Goal: Information Seeking & Learning: Learn about a topic

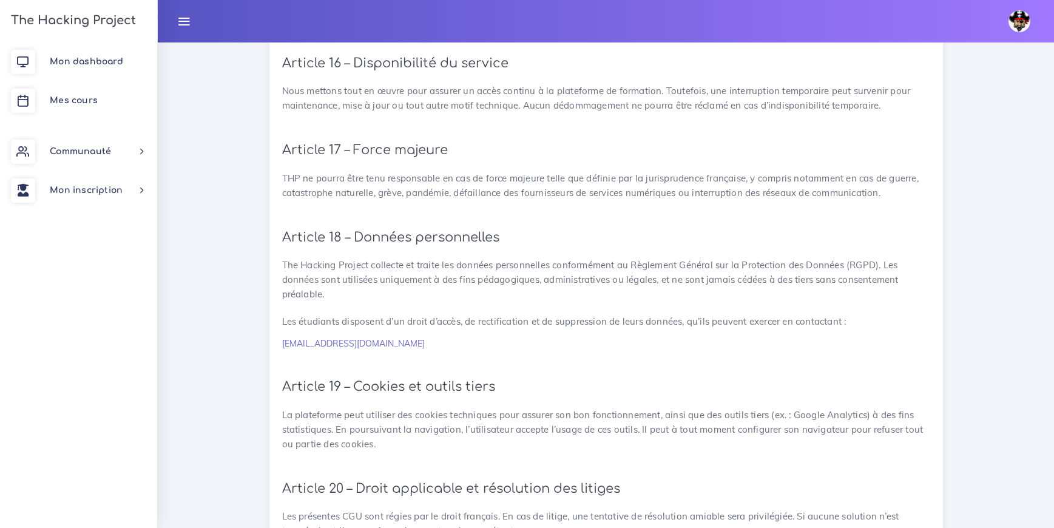
scroll to position [2676, 0]
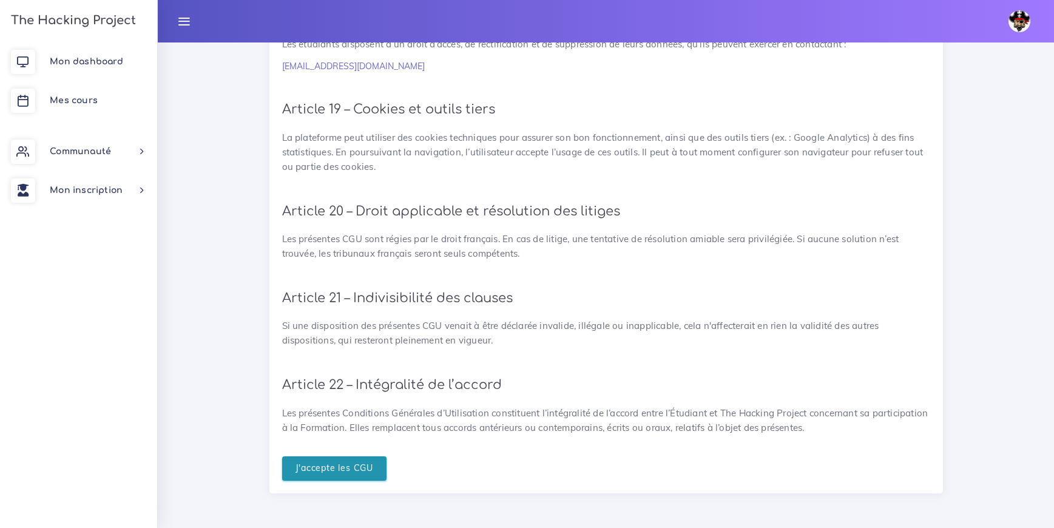
click at [339, 463] on input "J'accepte les CGU" at bounding box center [334, 468] width 105 height 25
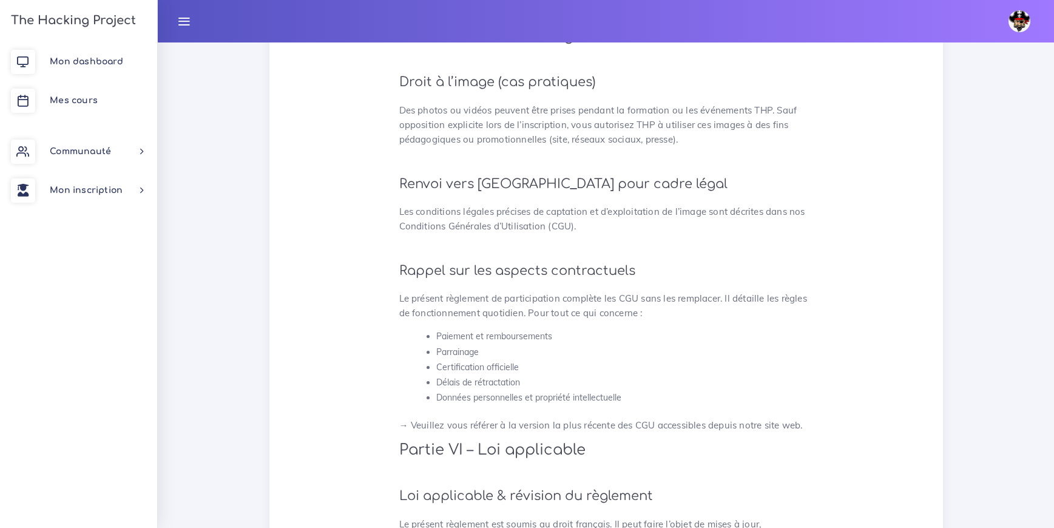
scroll to position [3165, 0]
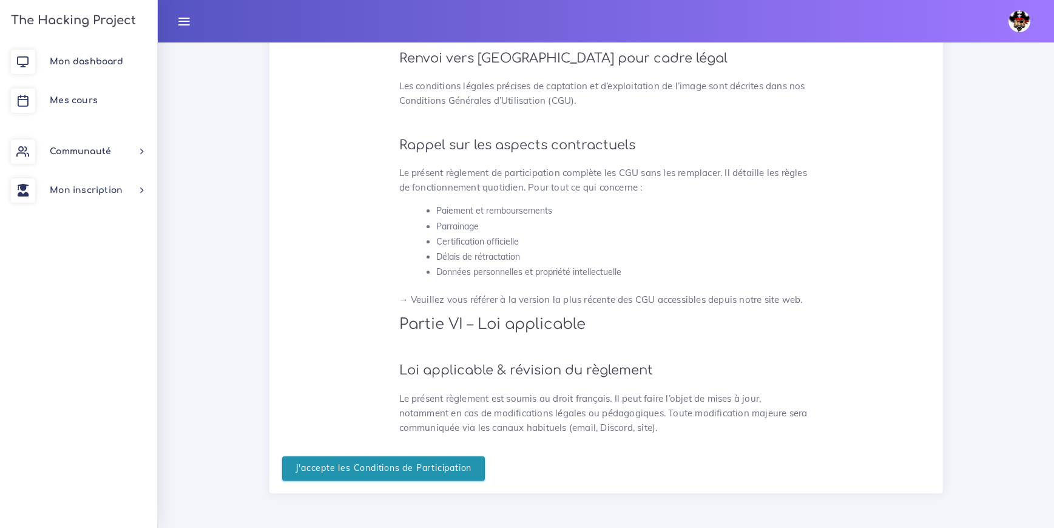
click at [347, 472] on input "J'accepte les Conditions de Participation" at bounding box center [383, 468] width 203 height 25
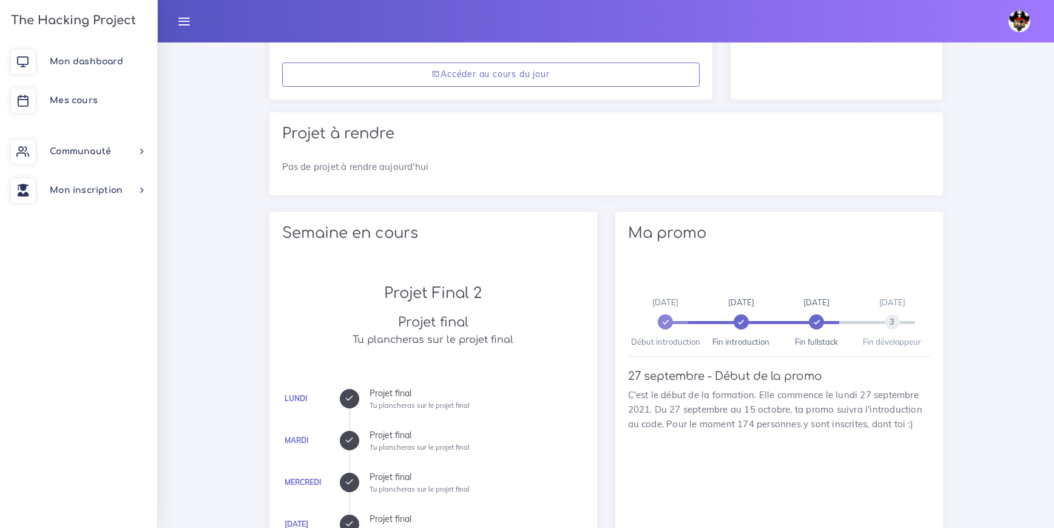
scroll to position [469, 0]
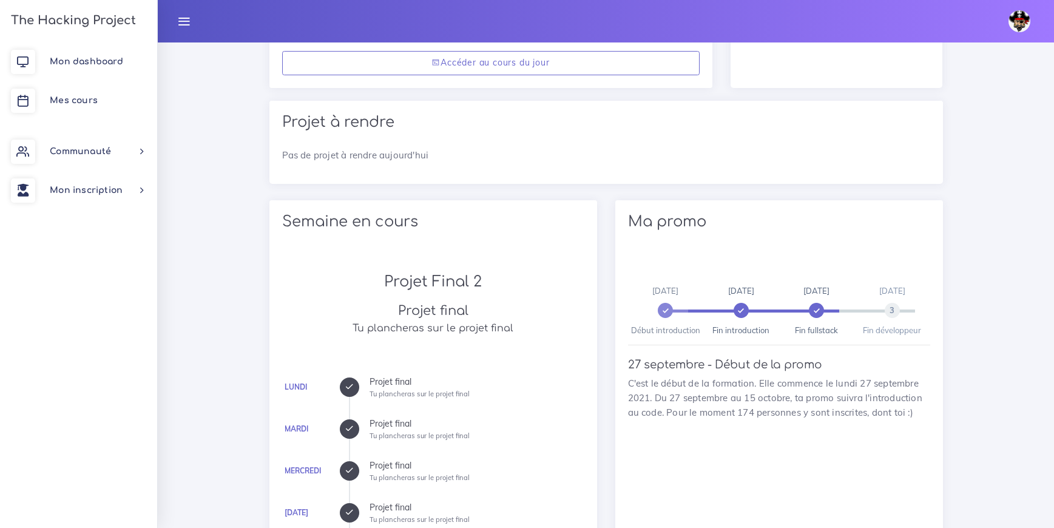
click at [667, 312] on span "0" at bounding box center [665, 310] width 15 height 15
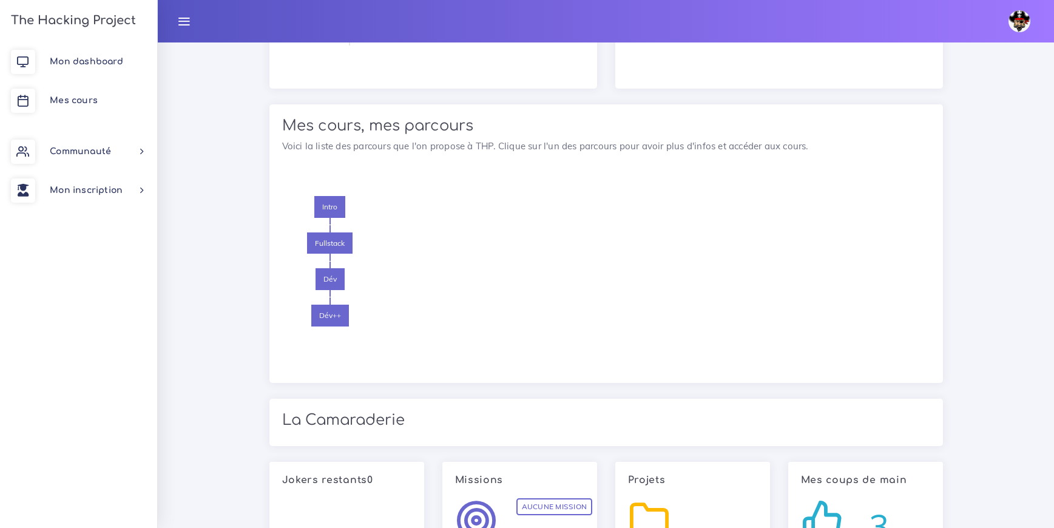
scroll to position [1092, 0]
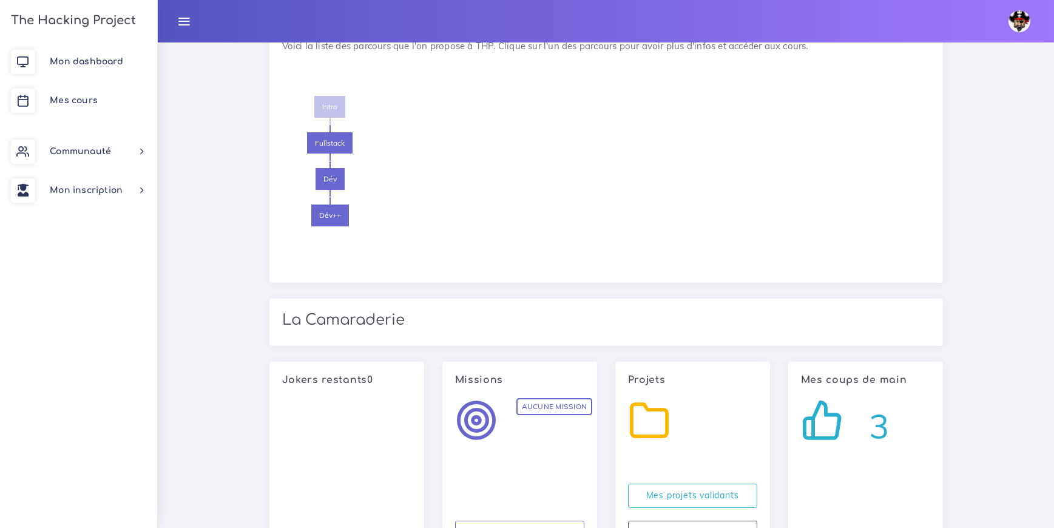
click at [331, 109] on span "Intro" at bounding box center [329, 107] width 31 height 22
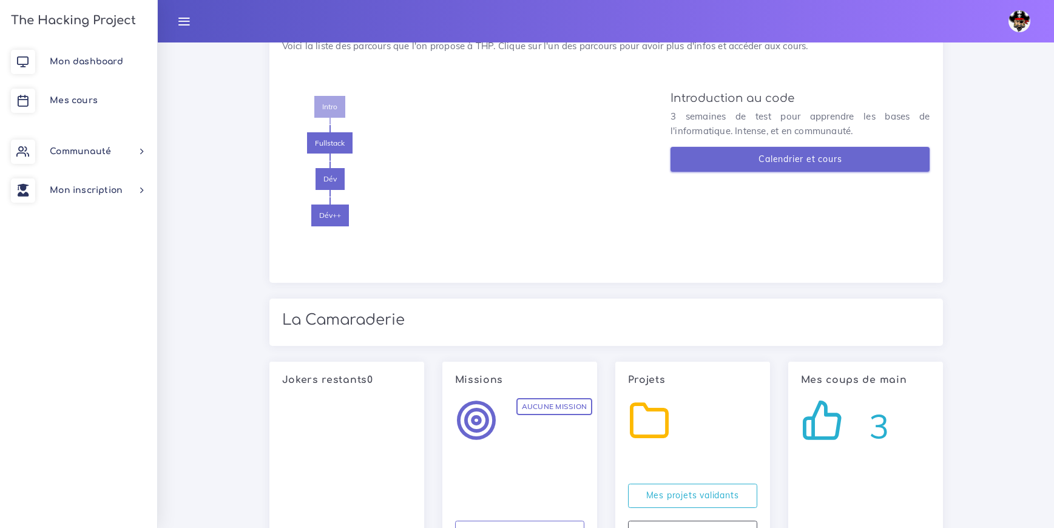
click at [756, 154] on link "Calendrier et cours" at bounding box center [801, 159] width 260 height 25
click at [763, 168] on link "Calendrier et cours" at bounding box center [801, 159] width 260 height 25
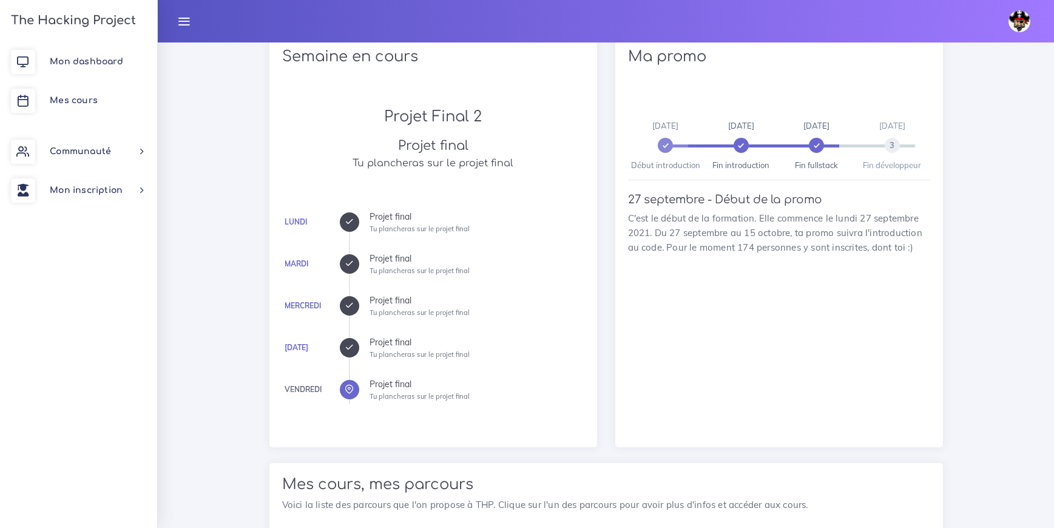
scroll to position [547, 0]
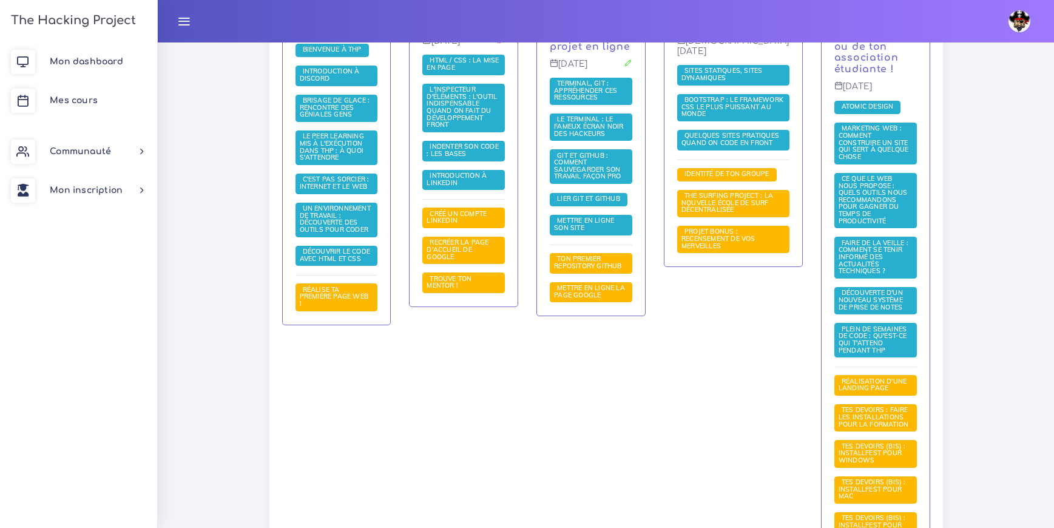
scroll to position [387, 0]
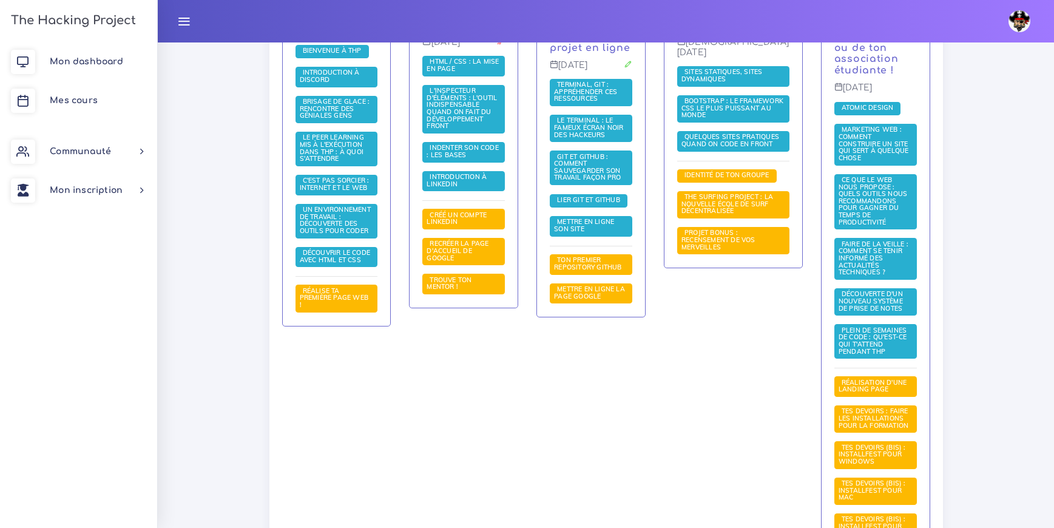
click at [77, 25] on h3 "The Hacking Project" at bounding box center [71, 20] width 129 height 13
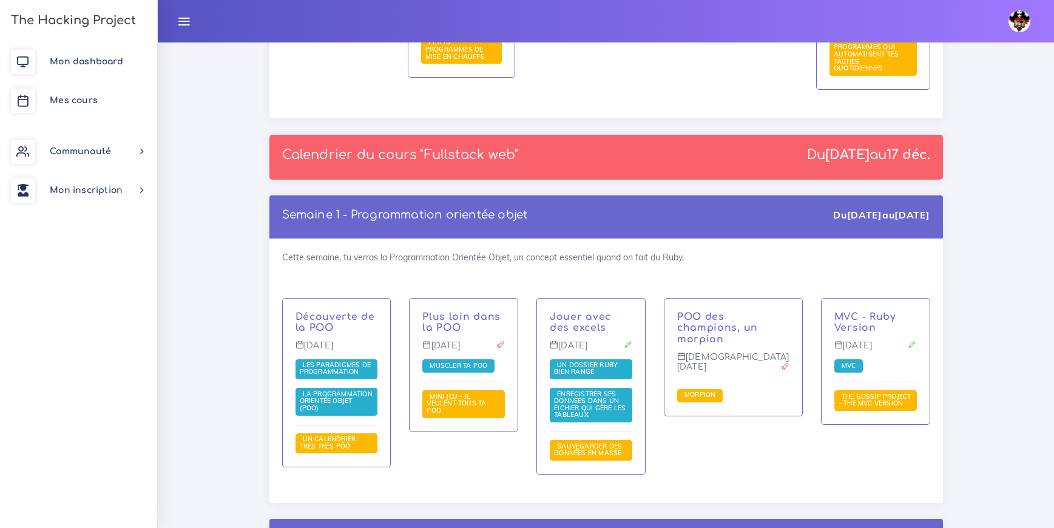
scroll to position [1668, 0]
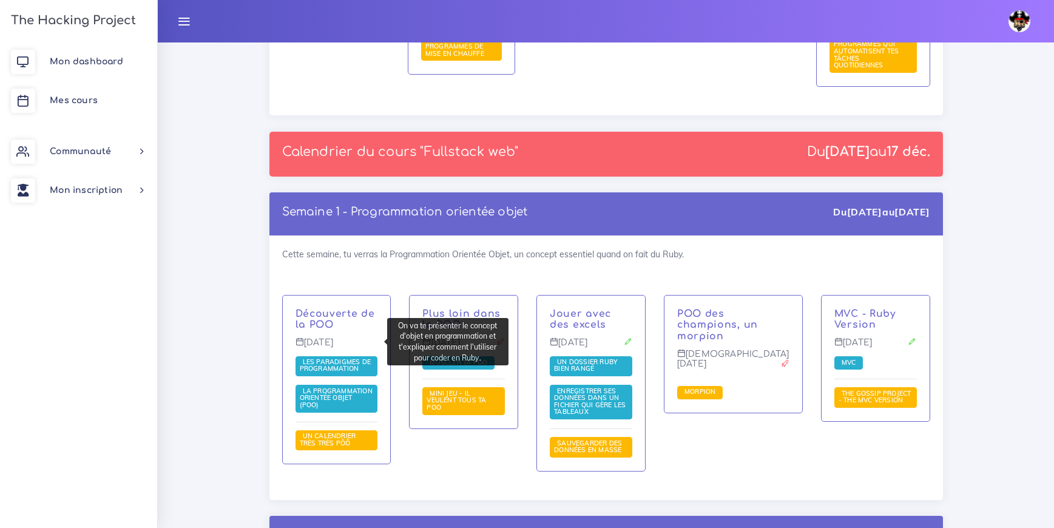
click at [359, 387] on span "La Programmation Orientée Objet (POO)" at bounding box center [336, 398] width 73 height 22
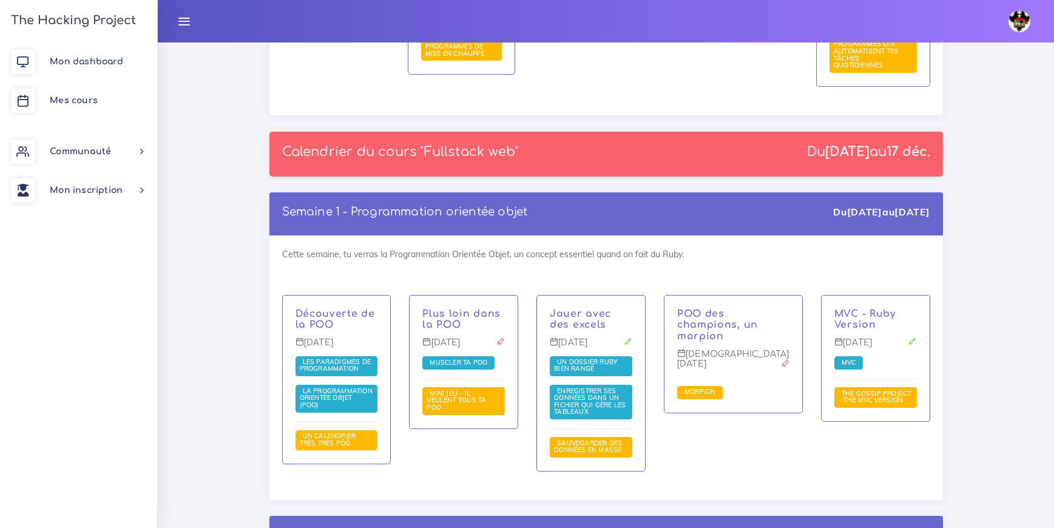
click at [512, 387] on div "Plus loin dans la POO Mardi 19 oct. Muscler ta POO Mini jeu - il veulent tous t…" at bounding box center [463, 391] width 127 height 193
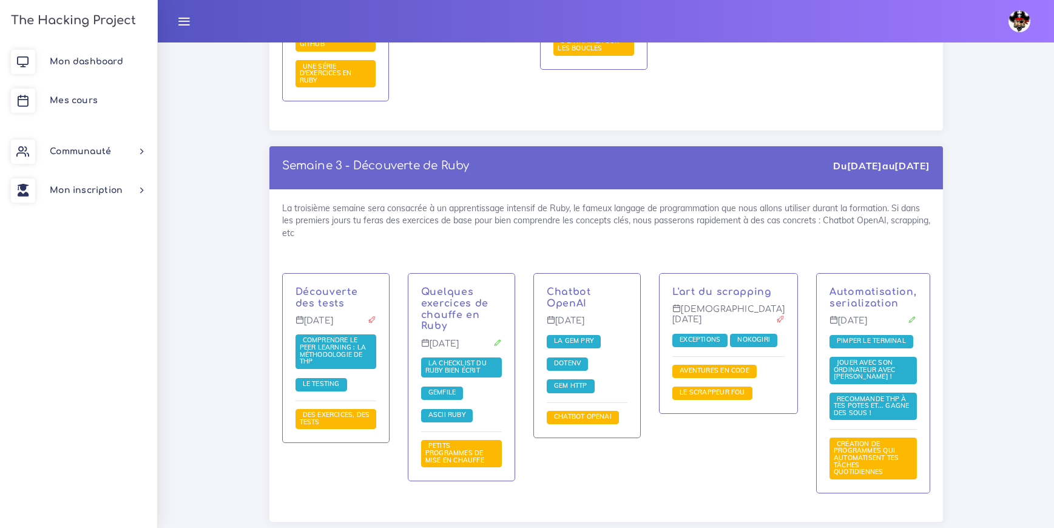
scroll to position [1250, 0]
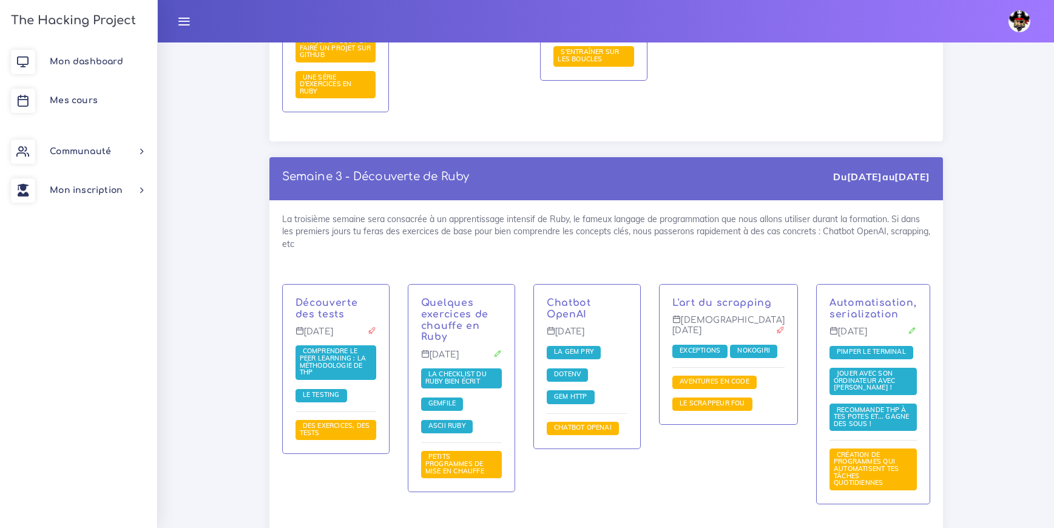
click at [461, 452] on div "Quelques exercices de chauffe en Ruby Mardi 12 oct. La checklist du Ruby bien é…" at bounding box center [462, 402] width 126 height 236
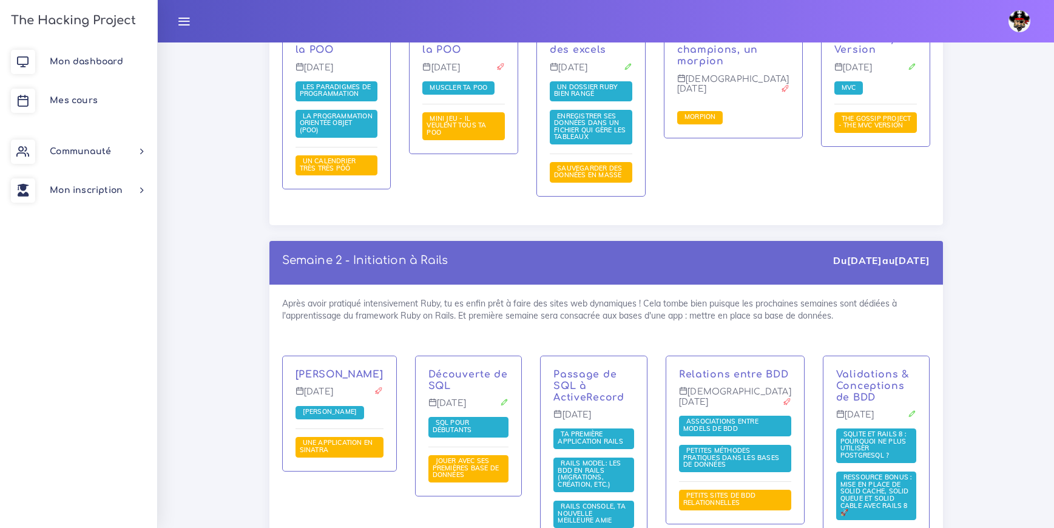
scroll to position [1944, 0]
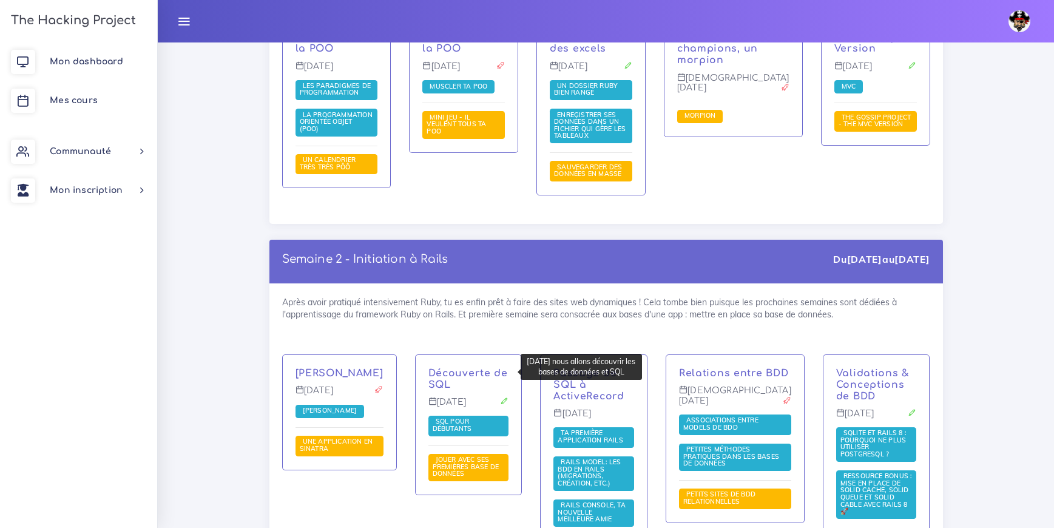
click at [474, 417] on span "SQL pour débutants" at bounding box center [454, 425] width 42 height 16
click at [323, 406] on span "[PERSON_NAME]" at bounding box center [330, 410] width 61 height 8
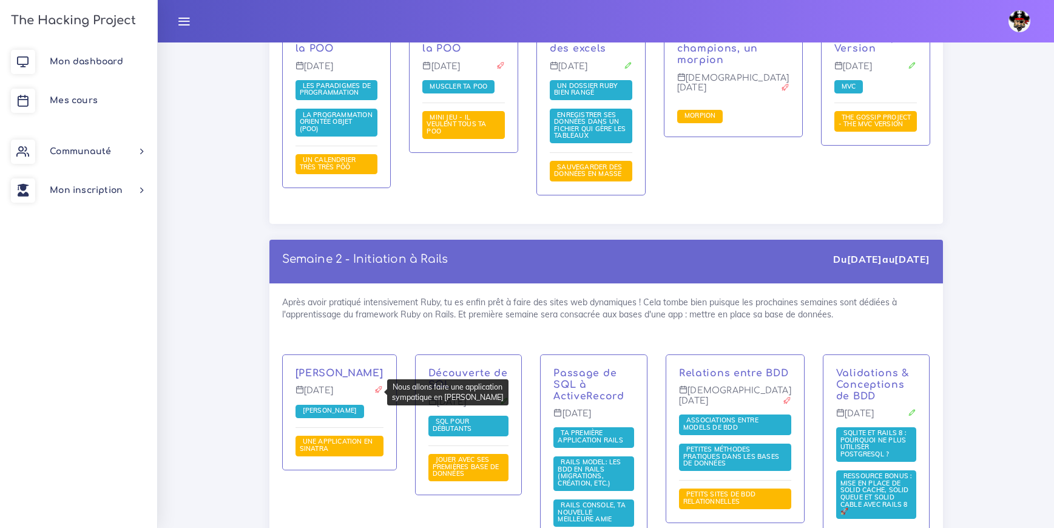
click at [337, 437] on span "Une application en Sinatra" at bounding box center [336, 445] width 73 height 16
click at [603, 428] on span "Ta première application Rails" at bounding box center [592, 436] width 69 height 16
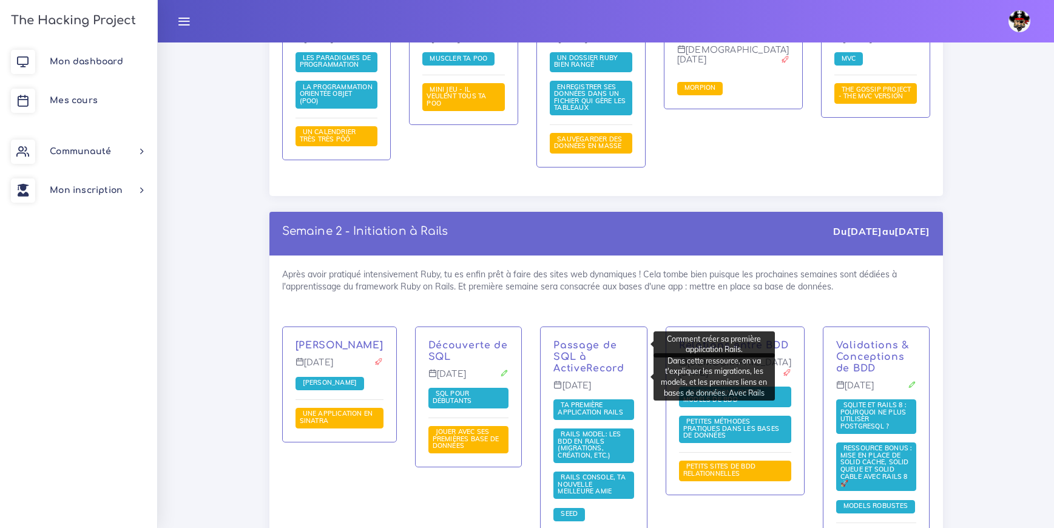
scroll to position [1976, 0]
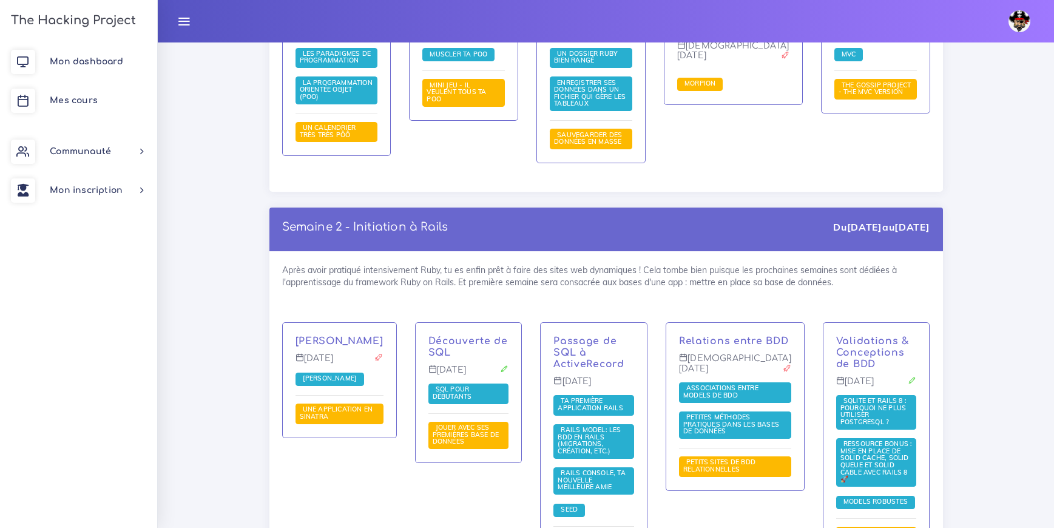
click at [864, 396] on span "SQLite et Rails 8 : Pourquoi ne plus utiliser PostgreSQL ?" at bounding box center [874, 411] width 66 height 30
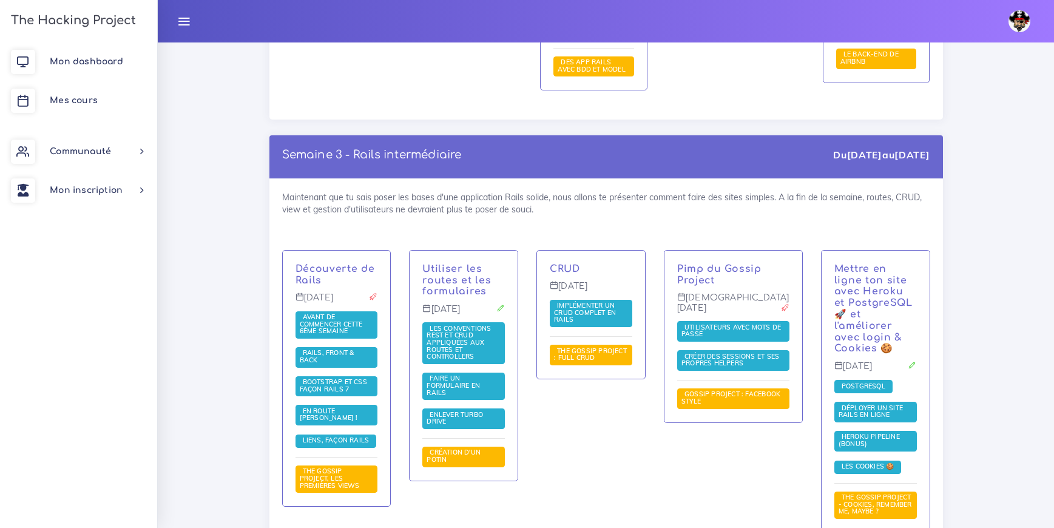
scroll to position [2456, 0]
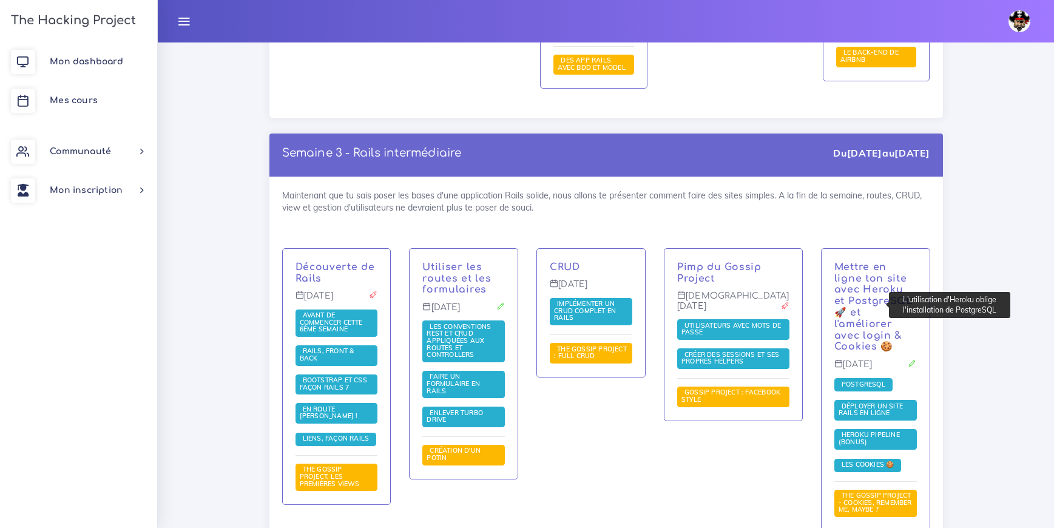
click at [858, 380] on span "PostgreSQL" at bounding box center [864, 384] width 50 height 8
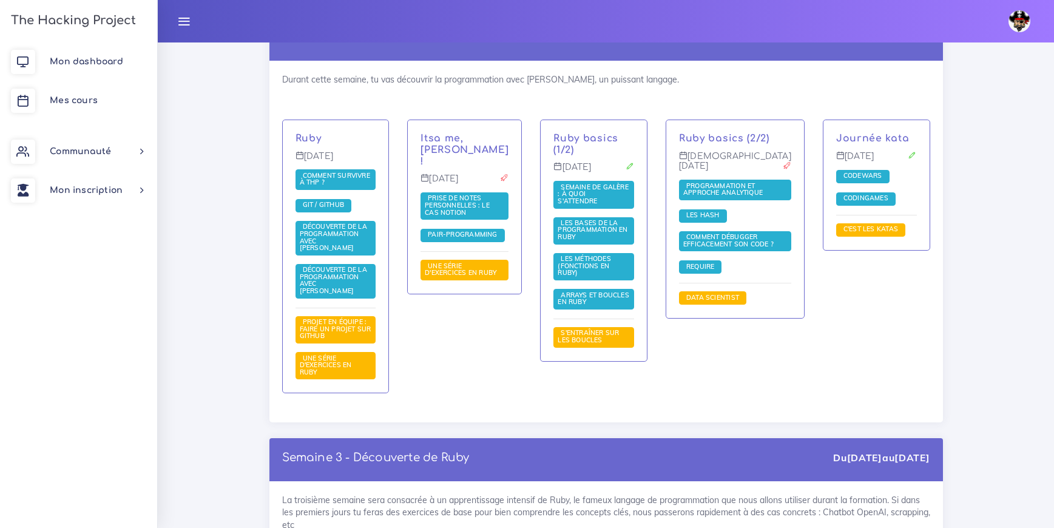
scroll to position [965, 0]
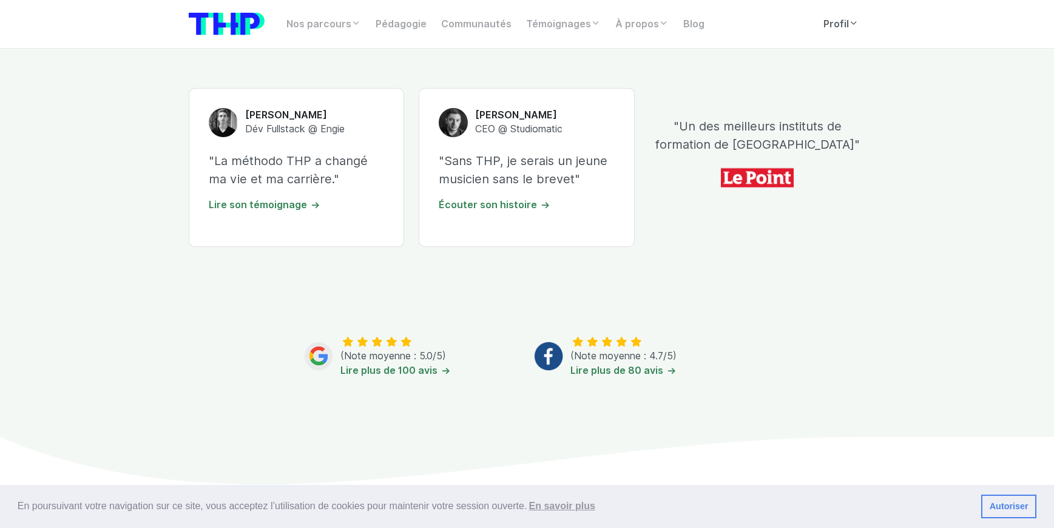
scroll to position [446, 0]
click at [399, 369] on link "Lire plus de 100 avis" at bounding box center [395, 370] width 110 height 12
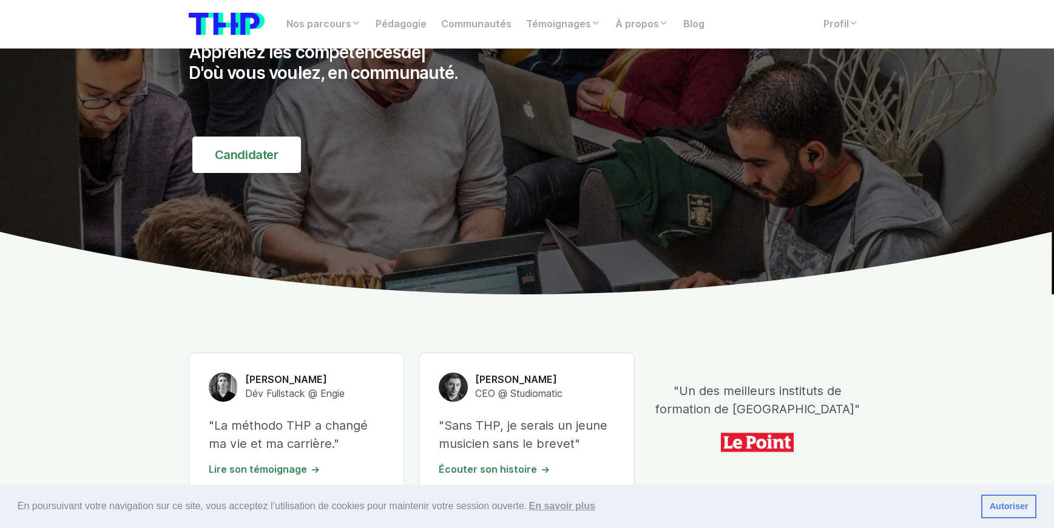
scroll to position [0, 0]
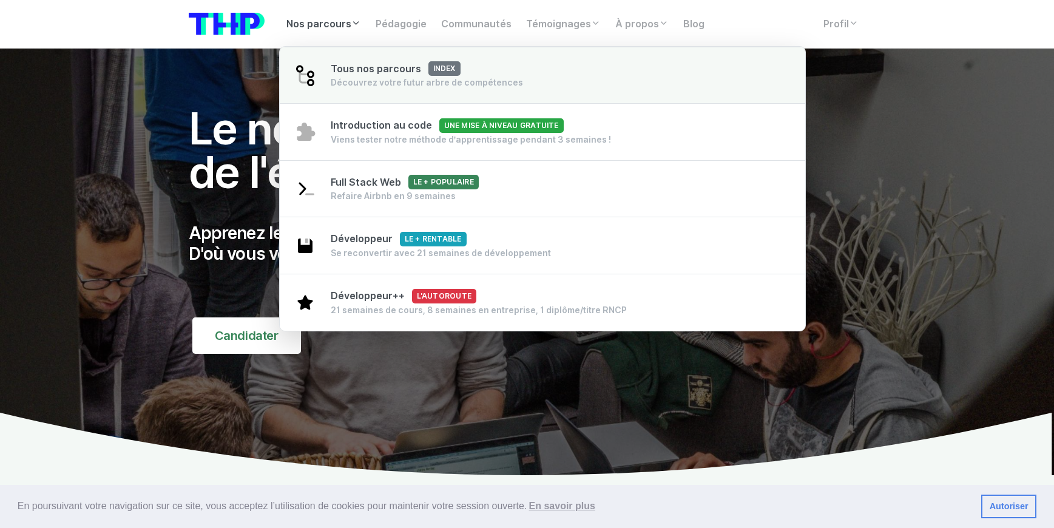
click at [367, 80] on div "Découvrez votre futur arbre de compétences" at bounding box center [427, 82] width 192 height 12
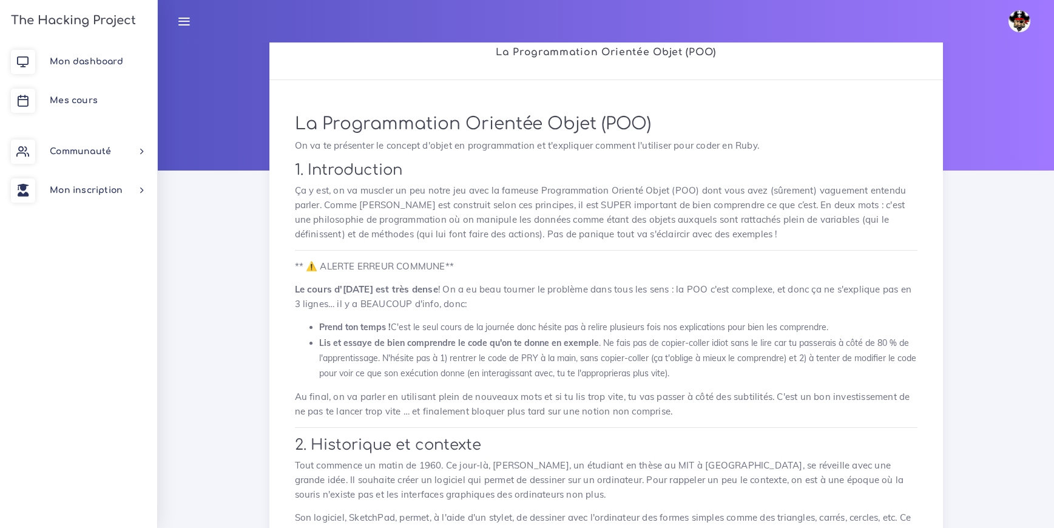
scroll to position [4, 0]
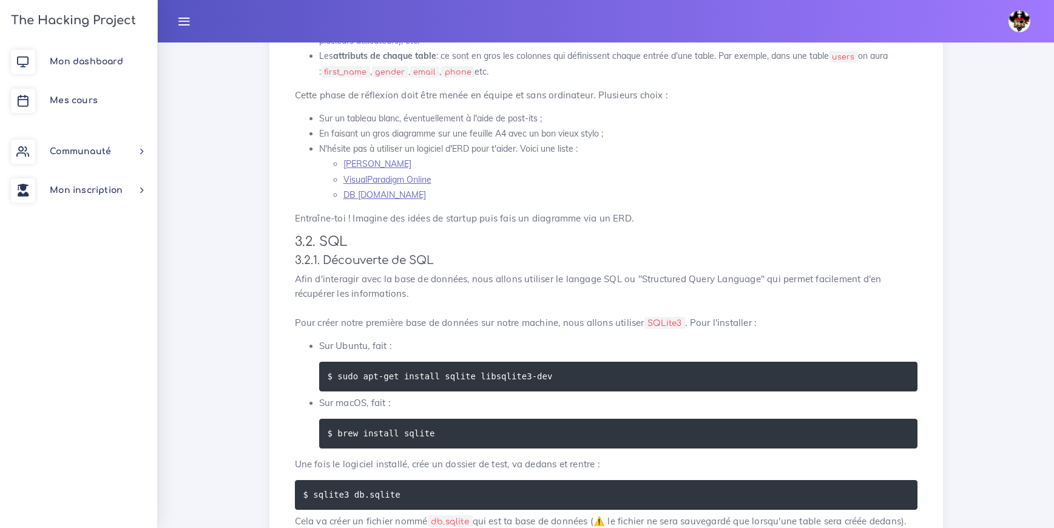
scroll to position [1592, 0]
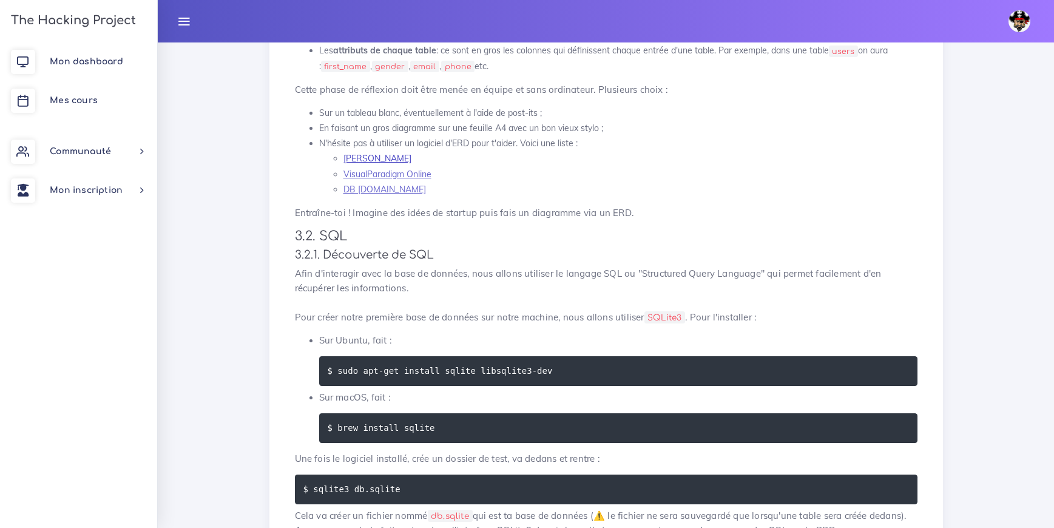
click at [374, 157] on link "LucidChart" at bounding box center [377, 158] width 68 height 11
click at [501, 255] on h4 "3.2.1. Découverte de SQL" at bounding box center [606, 254] width 623 height 13
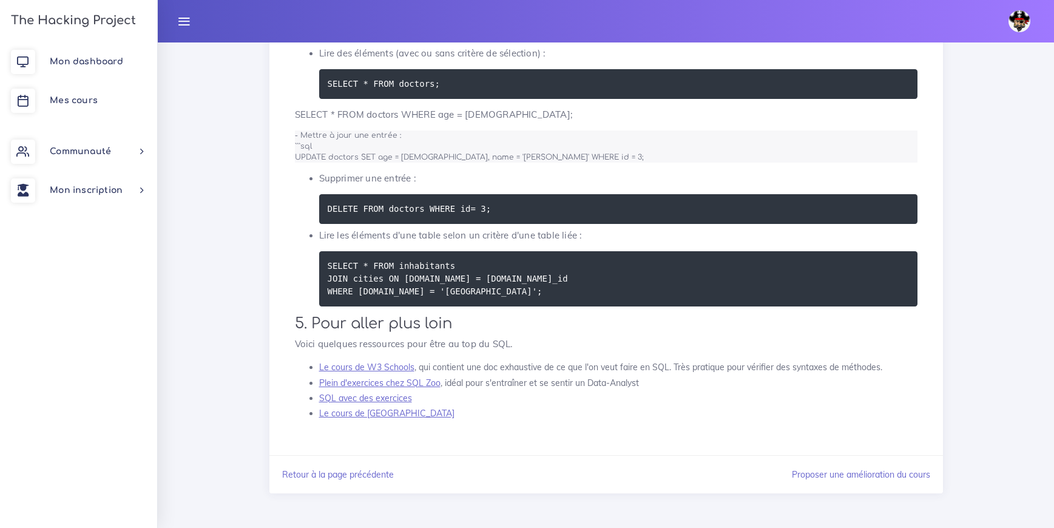
scroll to position [4075, 0]
click at [431, 388] on link "Plein d'exercices chez SQL Zoo" at bounding box center [379, 382] width 121 height 11
click at [399, 404] on link "SQL avec des exercices" at bounding box center [365, 398] width 93 height 11
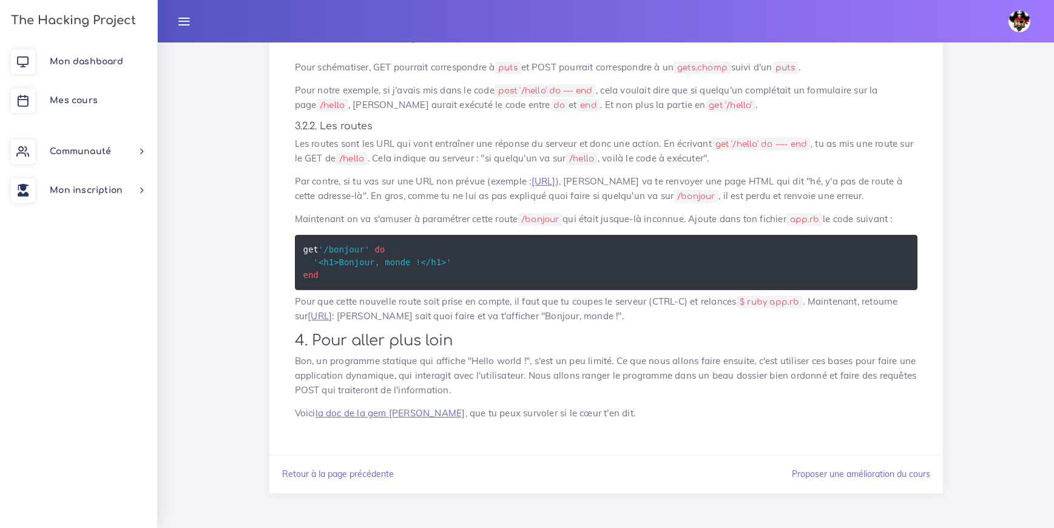
scroll to position [1504, 0]
click at [407, 414] on link "la doc de la gem [PERSON_NAME]" at bounding box center [391, 413] width 150 height 12
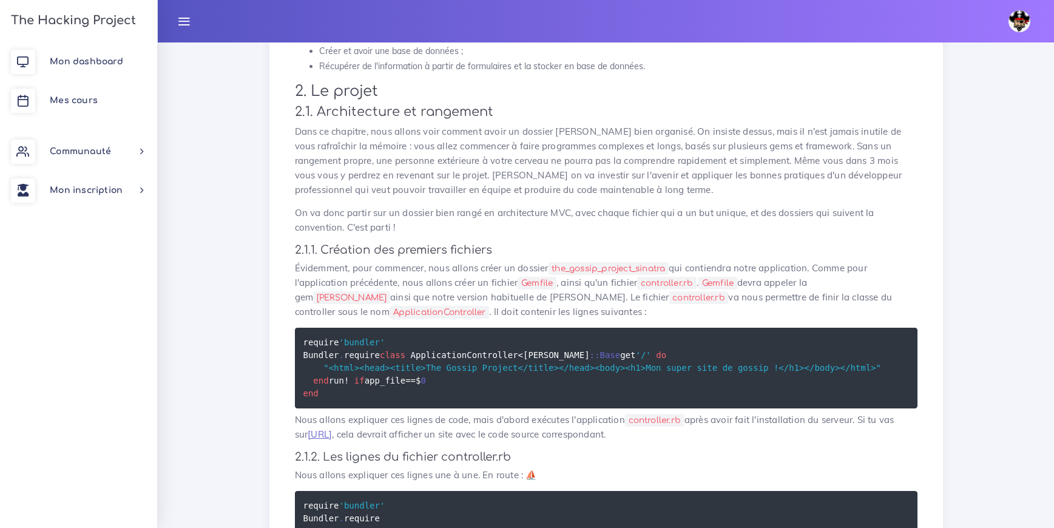
scroll to position [680, 0]
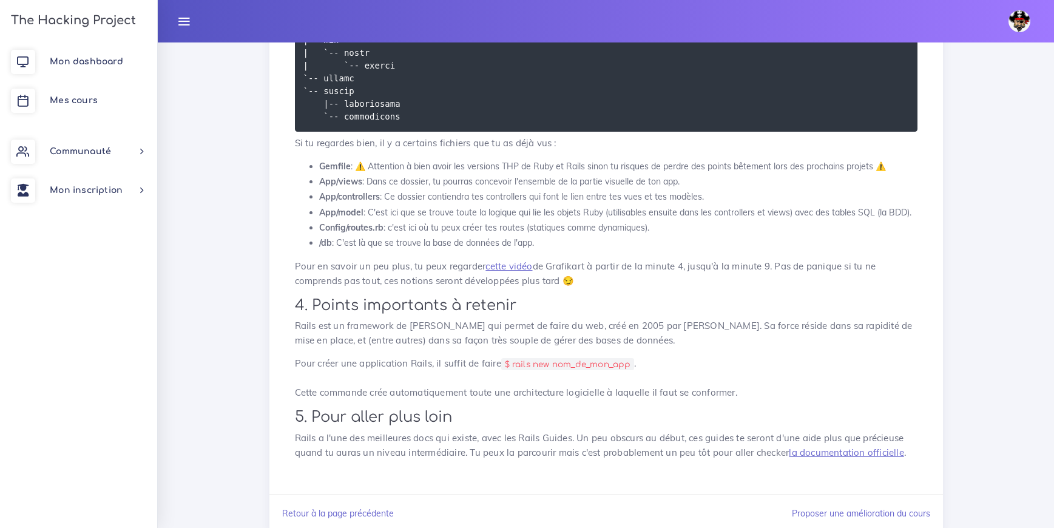
scroll to position [2814, 0]
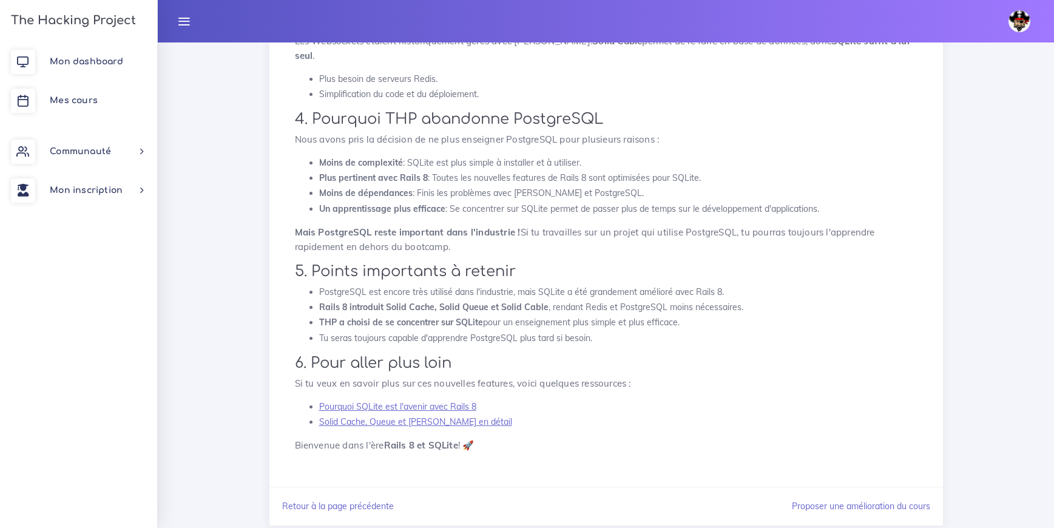
scroll to position [791, 0]
click at [470, 398] on link "Pourquoi SQLite est l'avenir avec Rails 8" at bounding box center [397, 403] width 157 height 11
click at [448, 413] on link "Solid Cache, Queue et Cable en détail" at bounding box center [415, 418] width 193 height 11
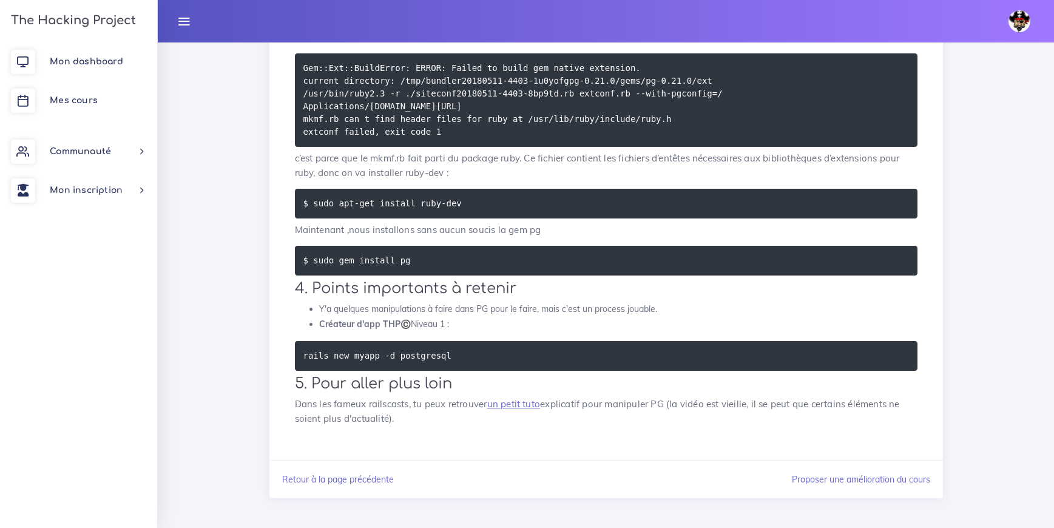
scroll to position [2150, 0]
